Goal: Transaction & Acquisition: Purchase product/service

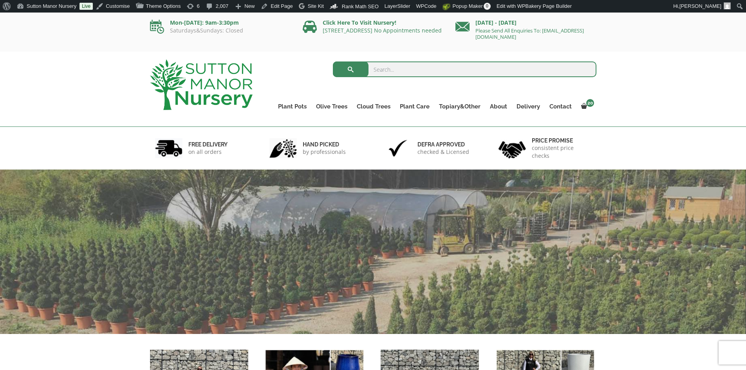
click at [382, 74] on input "search" at bounding box center [465, 70] width 264 height 16
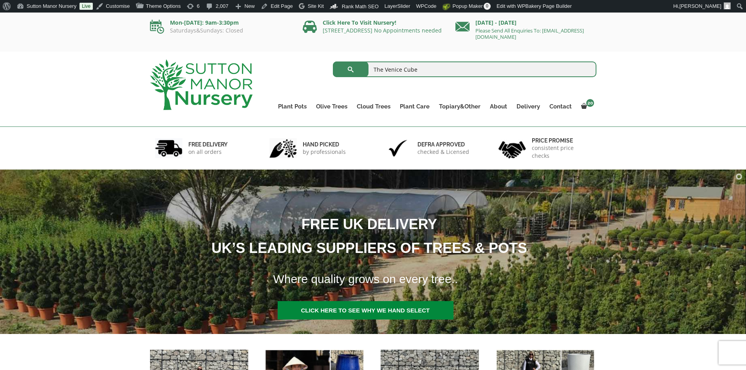
type input "The Venice Cube"
click at [333, 62] on button "submit" at bounding box center [351, 70] width 36 height 16
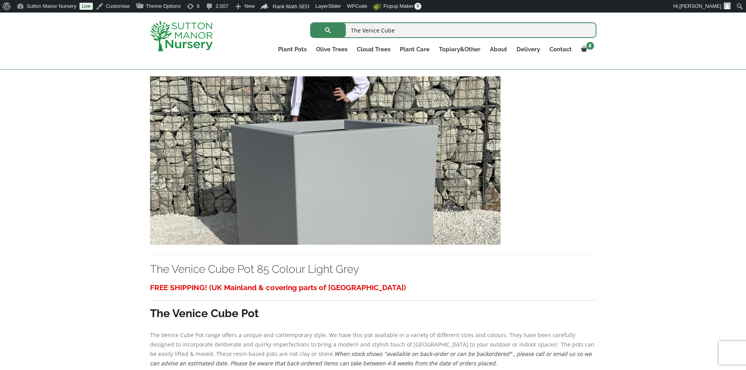
scroll to position [274, 0]
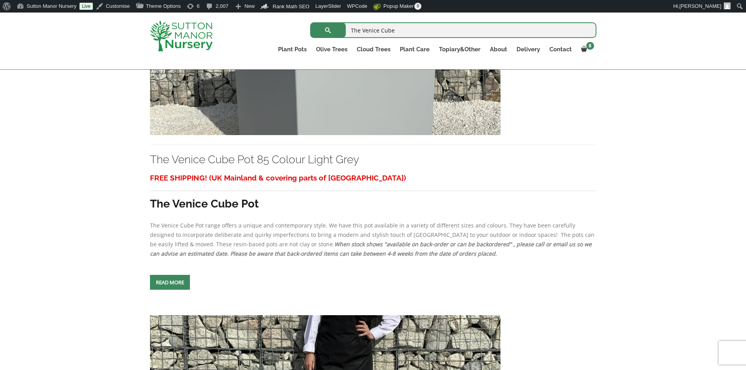
click at [199, 40] on img at bounding box center [181, 35] width 63 height 31
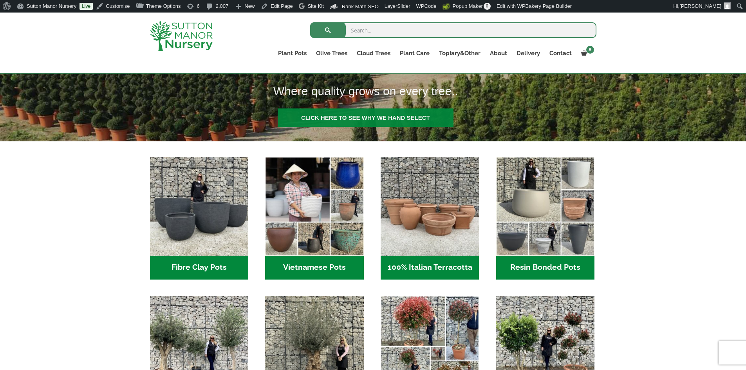
scroll to position [235, 0]
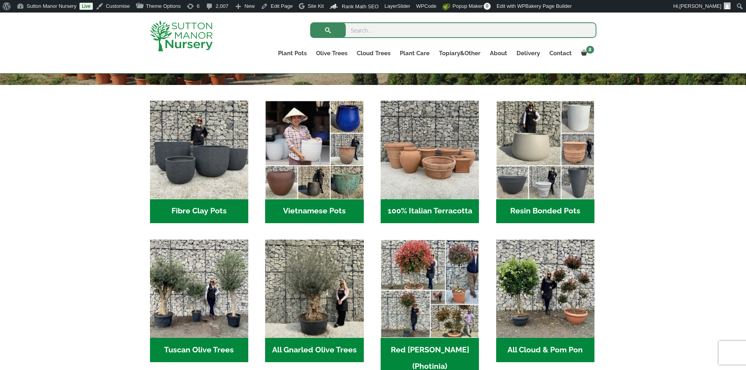
click at [544, 210] on h2 "Resin Bonded Pots (211)" at bounding box center [545, 211] width 98 height 24
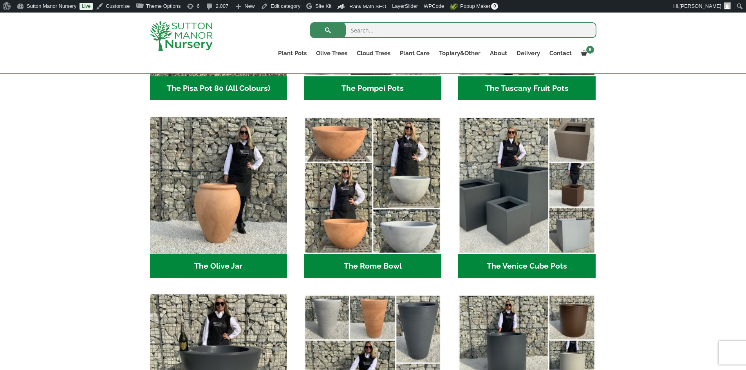
scroll to position [823, 0]
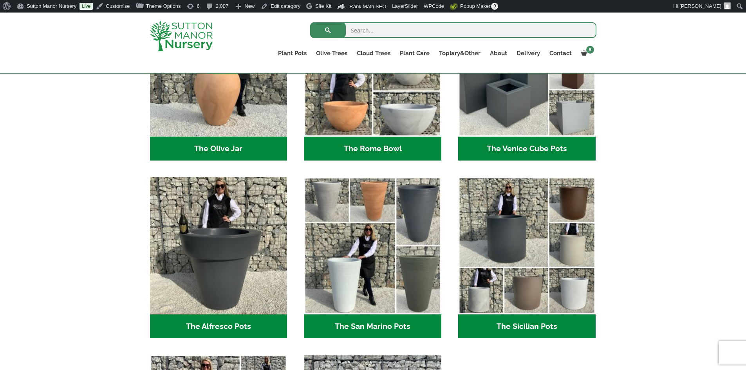
click at [509, 151] on h2 "The Venice Cube Pots (12)" at bounding box center [527, 149] width 138 height 24
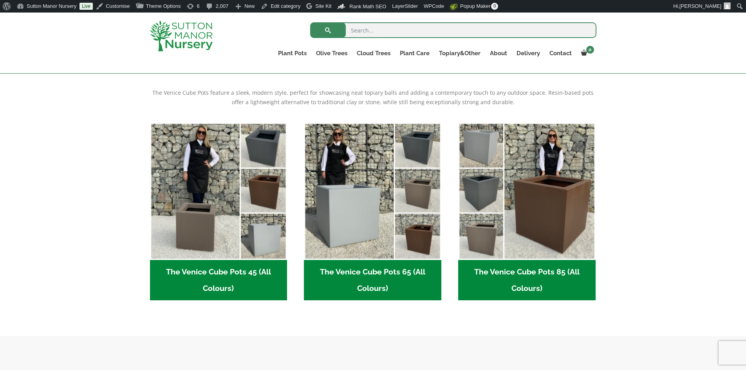
scroll to position [235, 0]
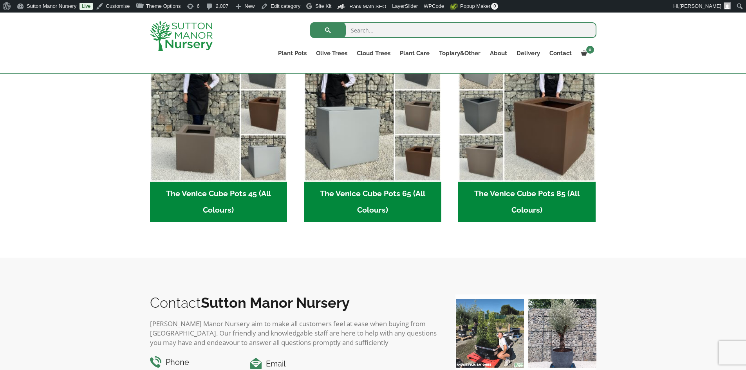
click at [240, 196] on h2 "The Venice Cube Pots 45 (All Colours) (4)" at bounding box center [219, 202] width 138 height 41
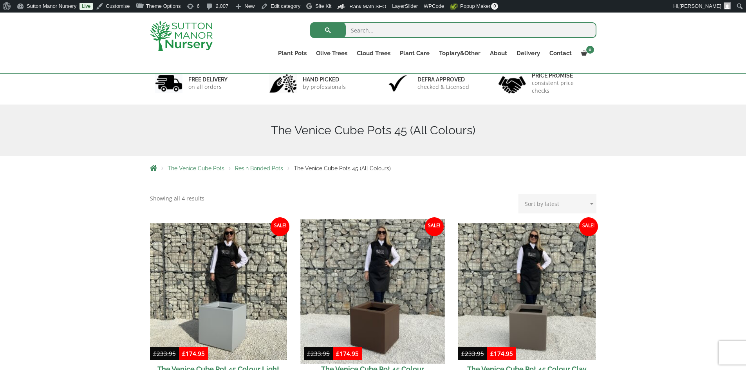
scroll to position [118, 0]
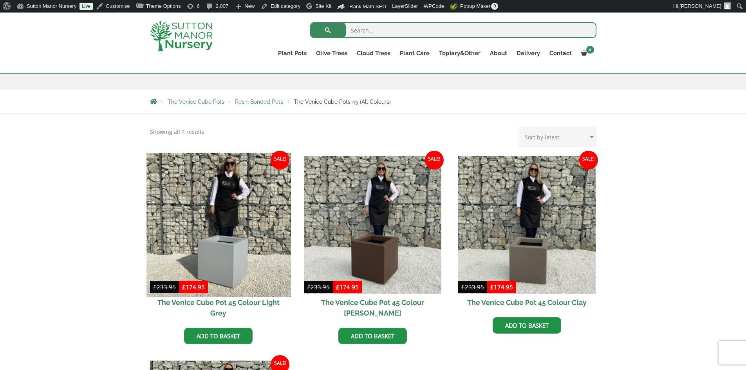
click at [222, 227] on img at bounding box center [219, 225] width 144 height 144
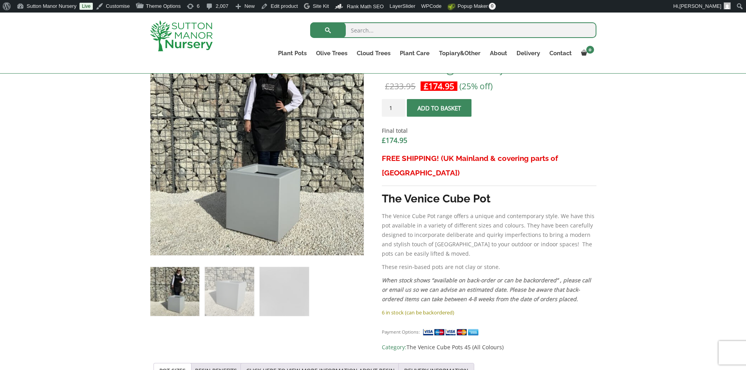
scroll to position [221, 0]
